Goal: Communication & Community: Answer question/provide support

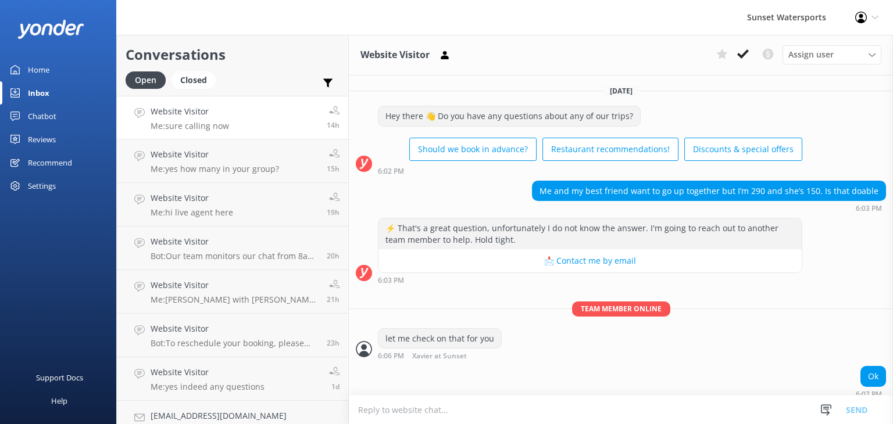
scroll to position [180, 0]
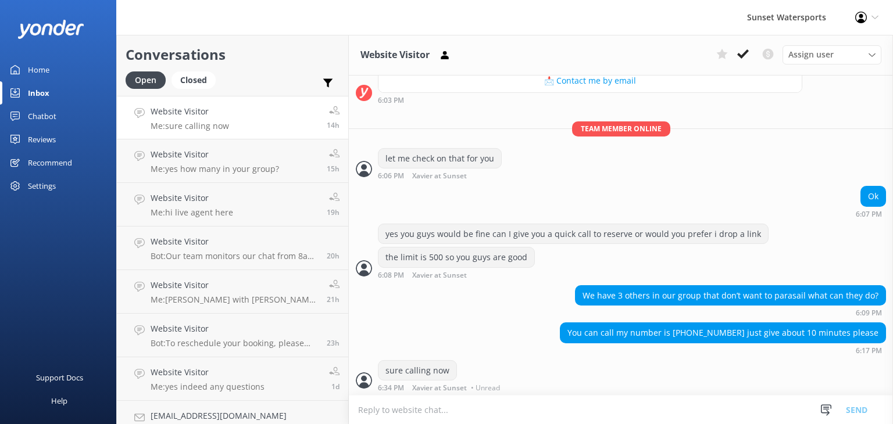
drag, startPoint x: 297, startPoint y: 117, endPoint x: 291, endPoint y: 53, distance: 63.7
click at [291, 53] on h2 "Conversations" at bounding box center [233, 55] width 214 height 22
click at [195, 123] on p "Me: sure calling now" at bounding box center [190, 126] width 78 height 10
click at [128, 116] on link "Website Visitor Me: sure calling now 14h" at bounding box center [232, 118] width 231 height 44
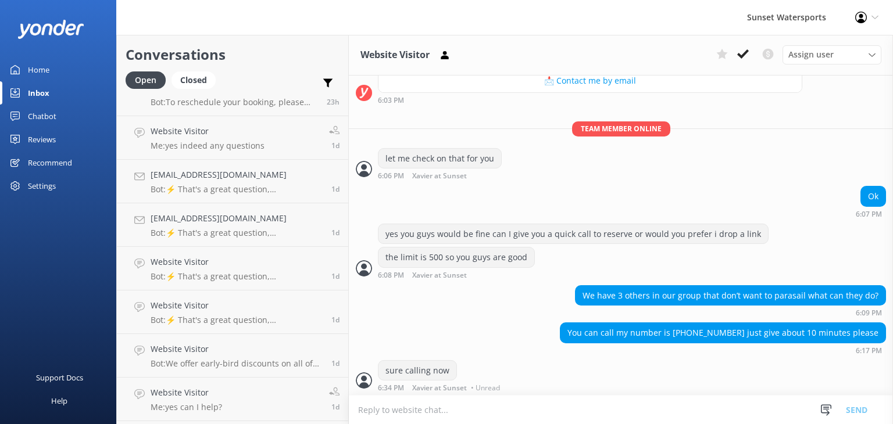
scroll to position [0, 0]
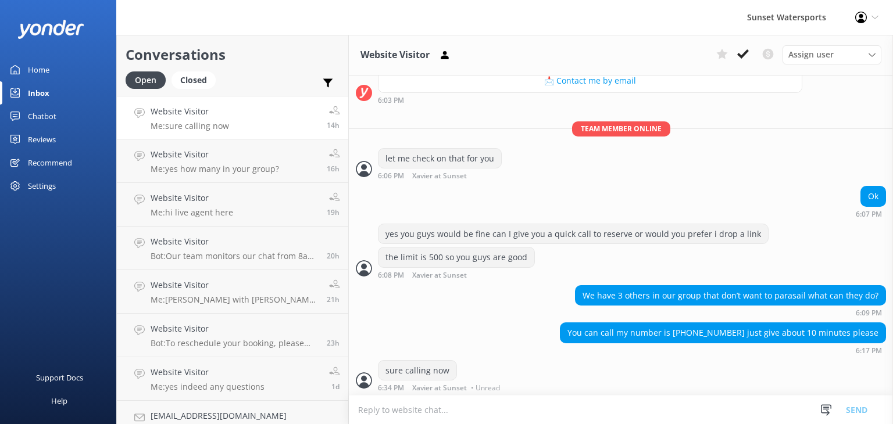
click at [247, 113] on link "Website Visitor Me: sure calling now 14h" at bounding box center [232, 118] width 231 height 44
click at [263, 33] on div "Sunset Watersports Profile Settings Logout" at bounding box center [446, 17] width 893 height 35
click at [188, 76] on div "Closed" at bounding box center [193, 79] width 44 height 17
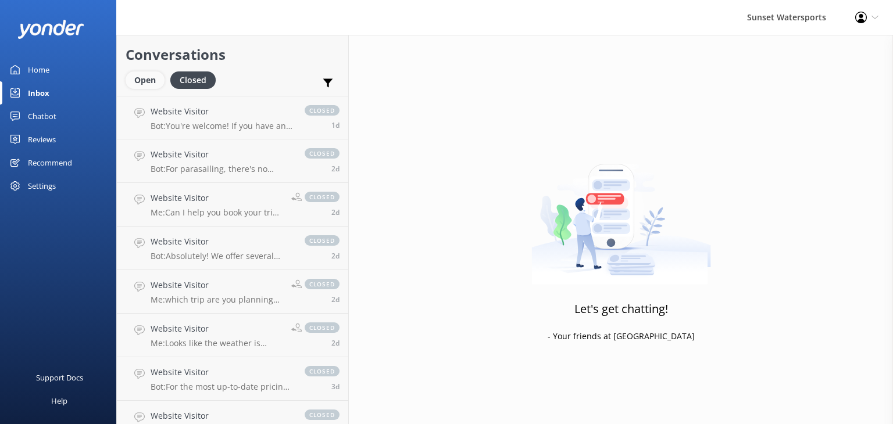
click at [143, 79] on div "Open" at bounding box center [145, 79] width 39 height 17
